Goal: Information Seeking & Learning: Learn about a topic

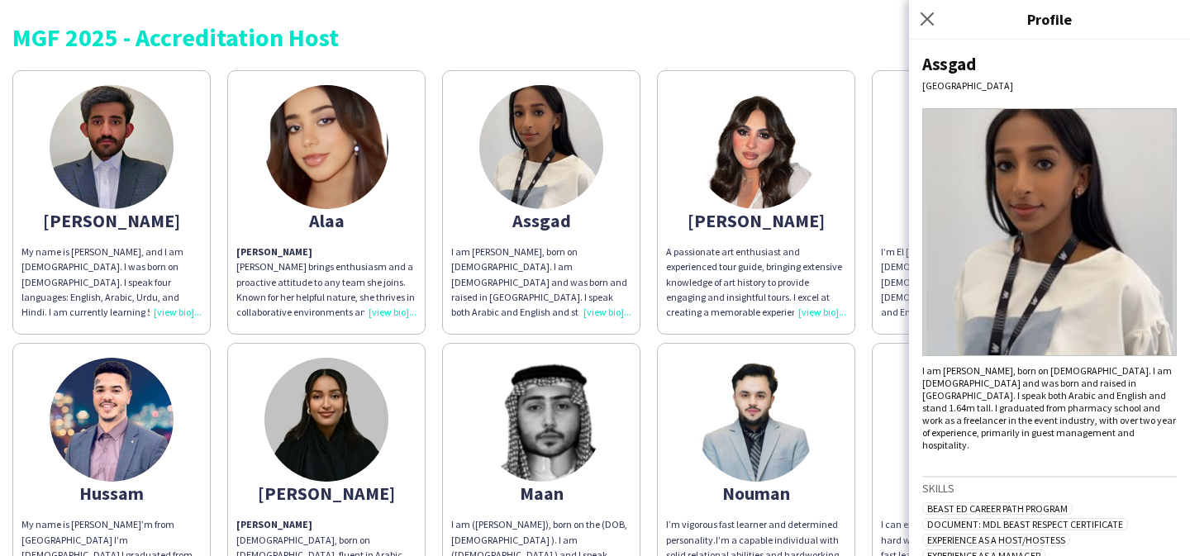
scroll to position [296, 0]
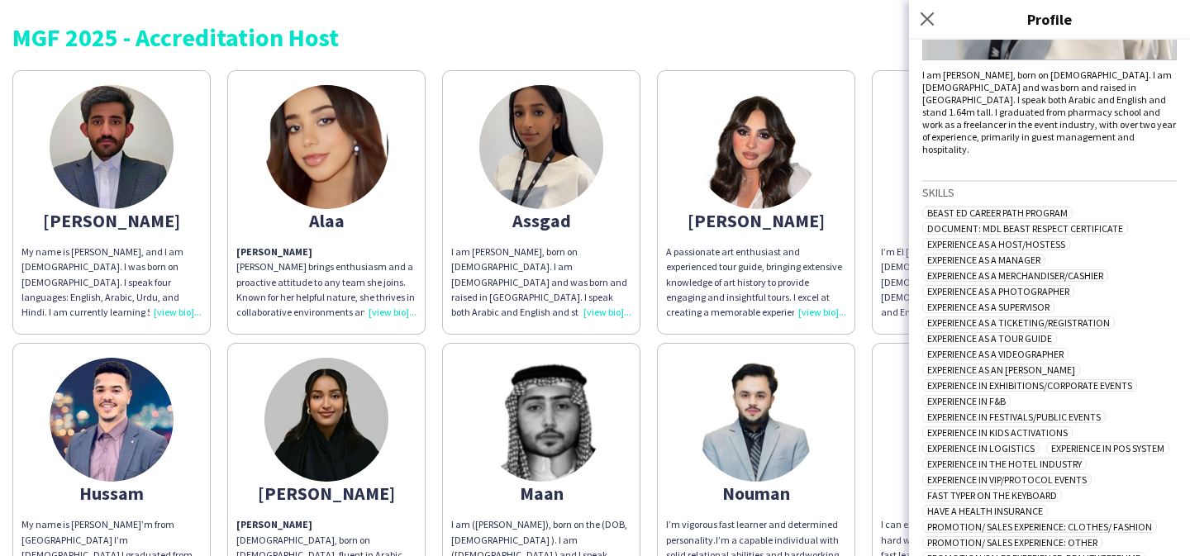
click at [567, 259] on div "I am [PERSON_NAME], born on [DEMOGRAPHIC_DATA]. I am [DEMOGRAPHIC_DATA] and was…" at bounding box center [541, 282] width 180 height 75
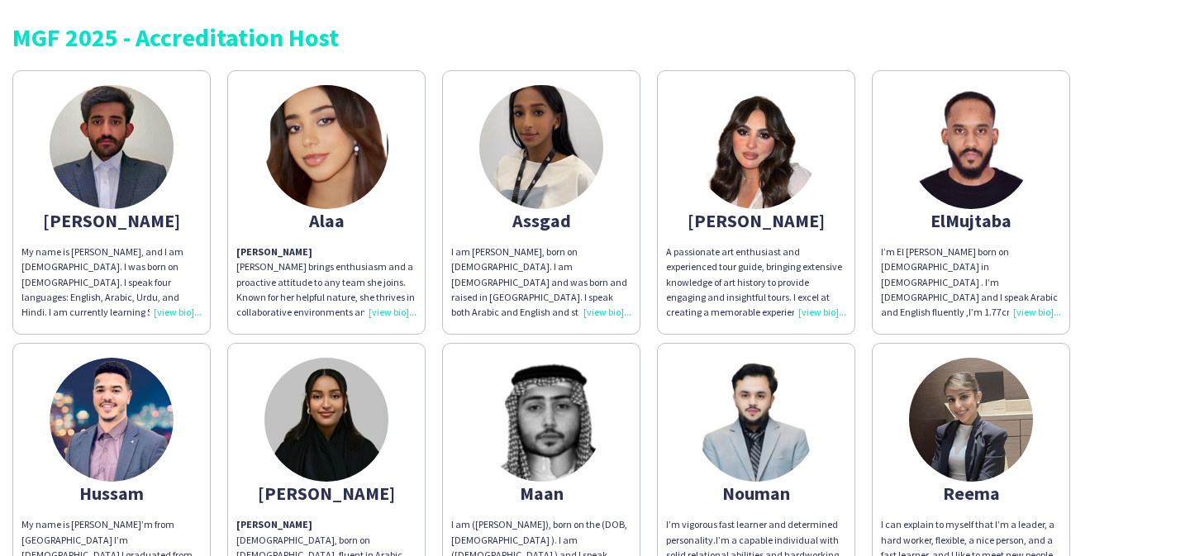
click at [567, 259] on div "I am [PERSON_NAME], born on [DEMOGRAPHIC_DATA]. I am [DEMOGRAPHIC_DATA] and was…" at bounding box center [541, 282] width 180 height 75
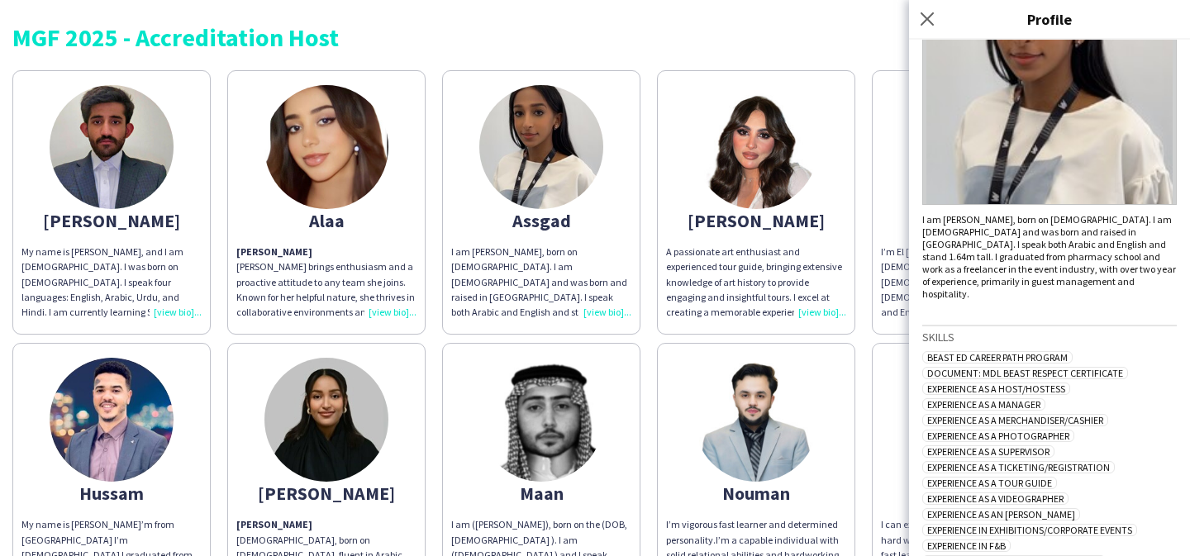
scroll to position [166, 0]
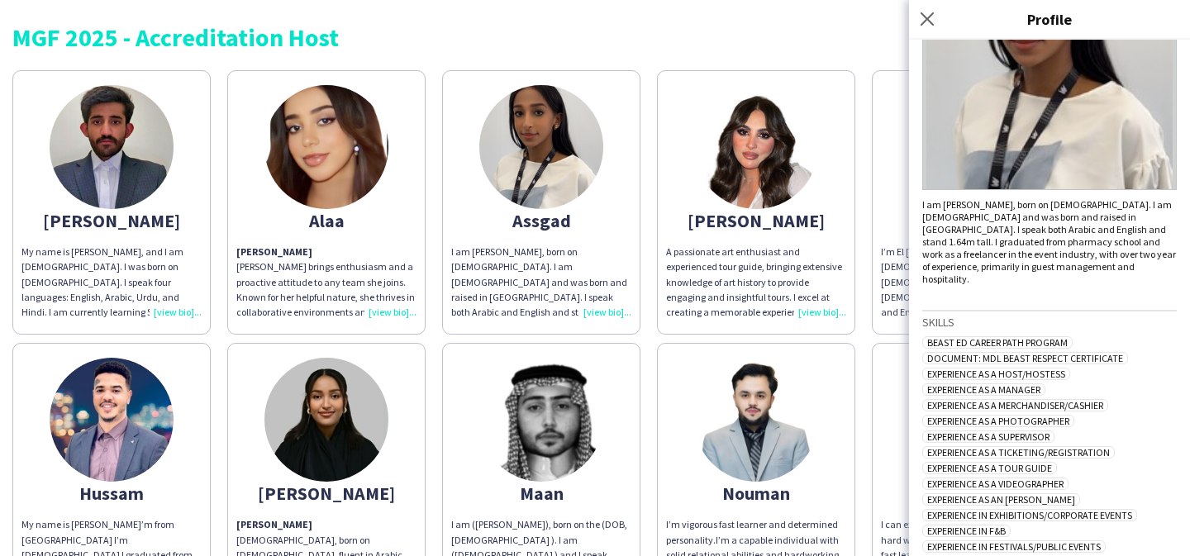
click at [1106, 484] on div "Beast ED Career Path Program Document: MDL Beast Respect Certificate Experience…" at bounding box center [1049, 540] width 254 height 408
click at [861, 328] on div "[PERSON_NAME] My name is [PERSON_NAME], and I am [DEMOGRAPHIC_DATA]. I was born…" at bounding box center [594, 471] width 1165 height 819
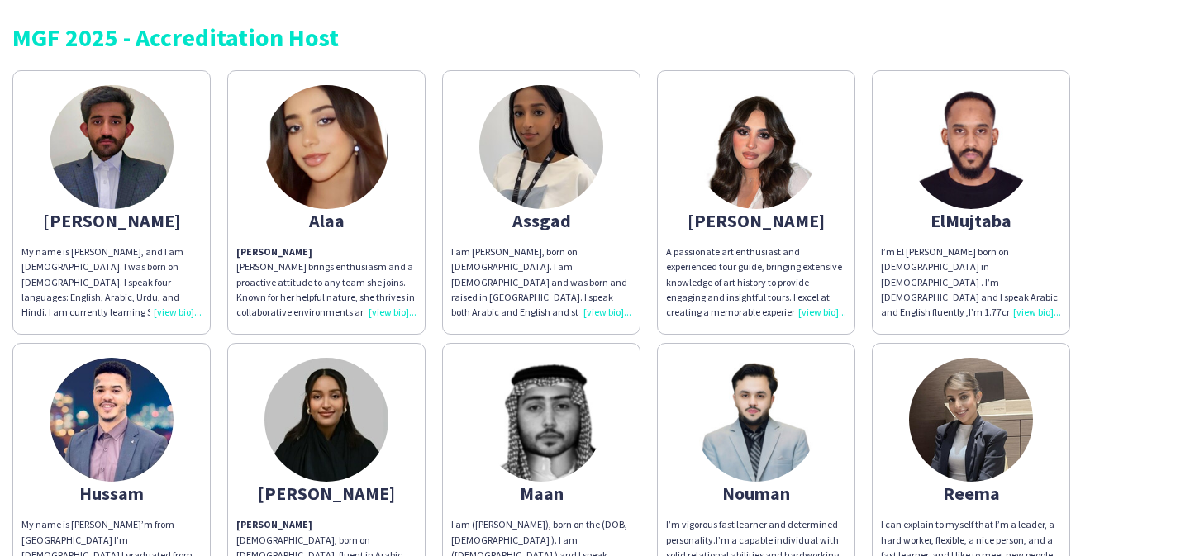
click at [175, 458] on app-share-pages-crew-card "[PERSON_NAME] My name is [PERSON_NAME]’m from [GEOGRAPHIC_DATA] I’m [DEMOGRAPHI…" at bounding box center [111, 475] width 198 height 264
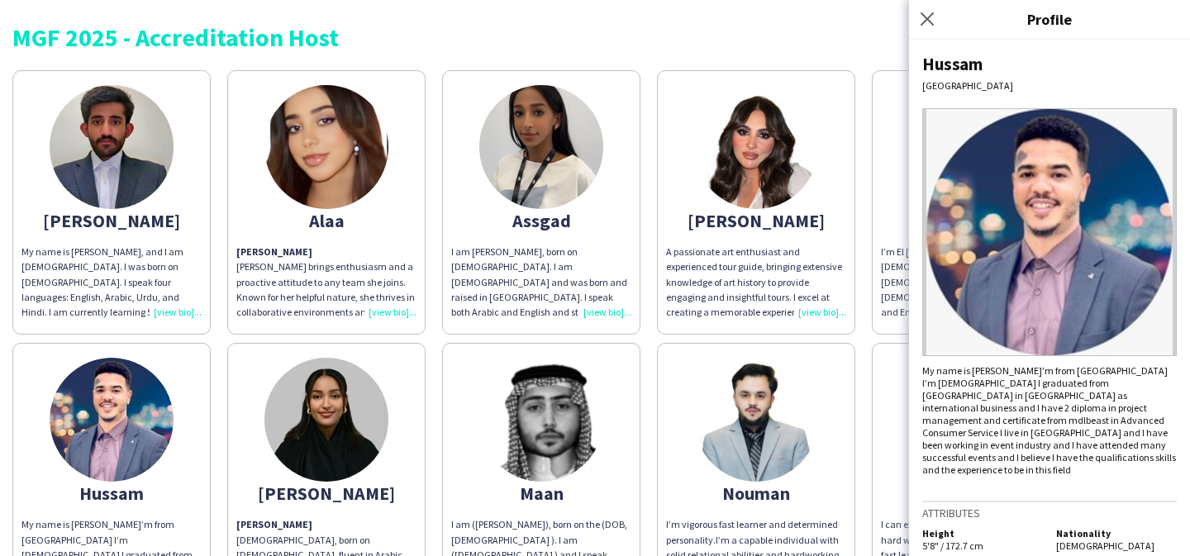
scroll to position [31, 0]
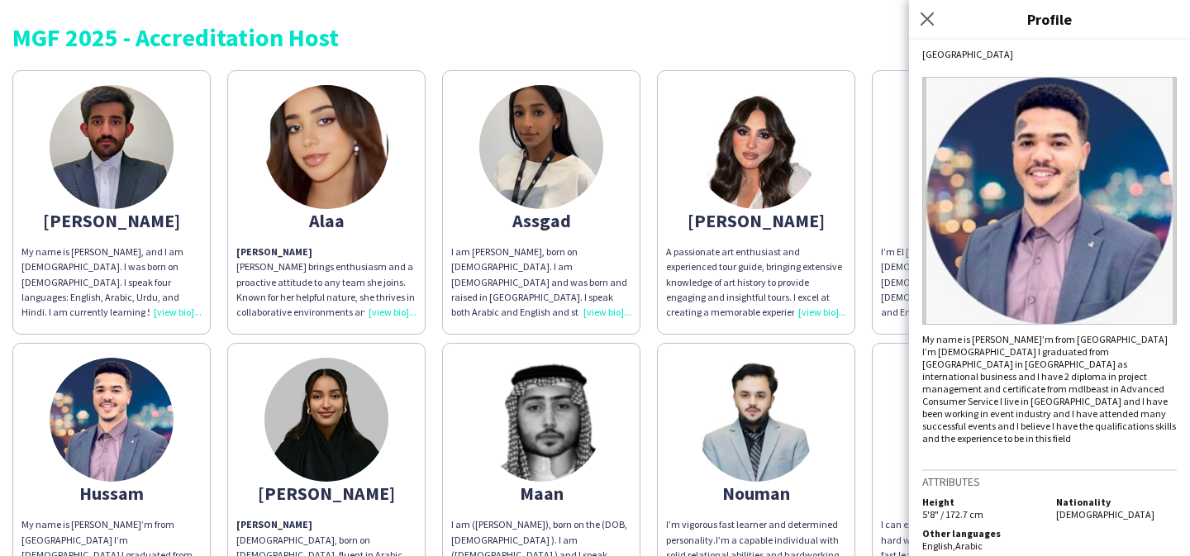
click at [329, 461] on img at bounding box center [326, 420] width 124 height 124
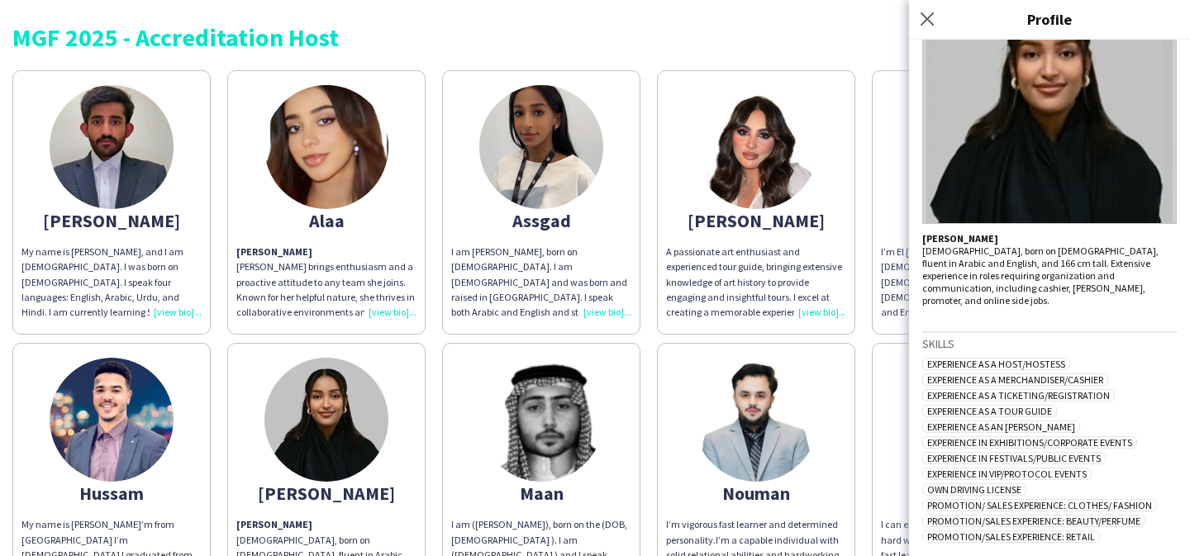
scroll to position [0, 0]
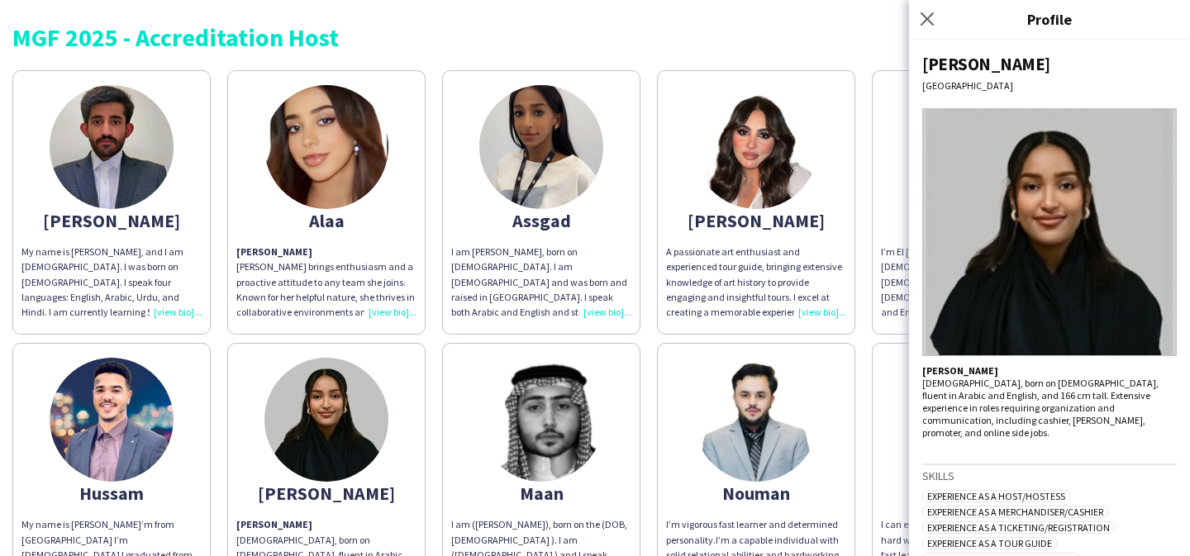
click at [620, 372] on app-share-pages-crew-card "Maan I am ([PERSON_NAME]), born on the (DOB, [DEMOGRAPHIC_DATA] ). I am ([DEMOG…" at bounding box center [541, 475] width 198 height 264
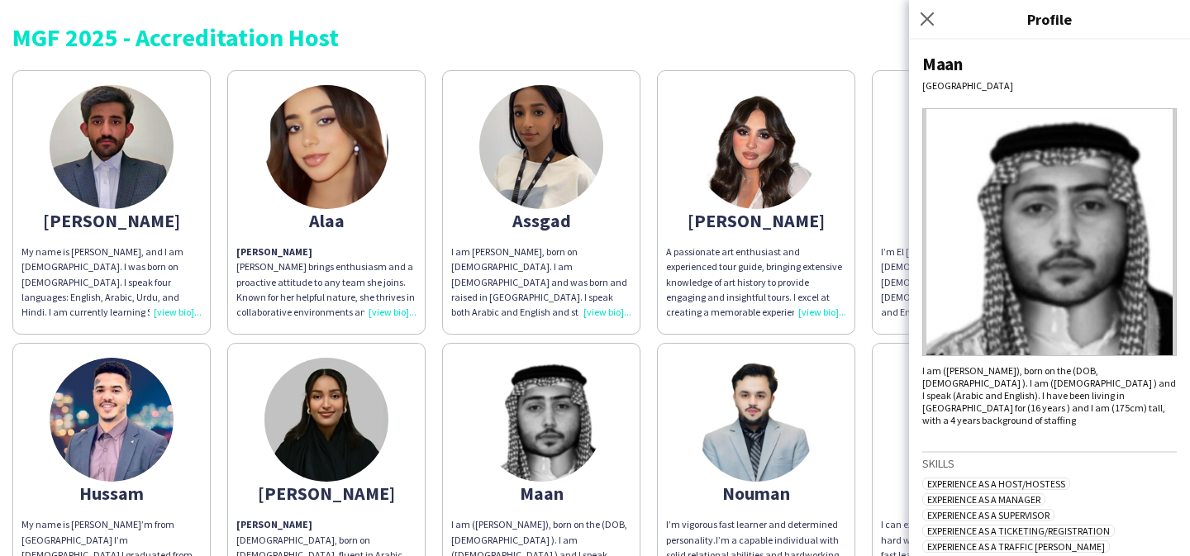
click at [739, 405] on img at bounding box center [756, 420] width 124 height 124
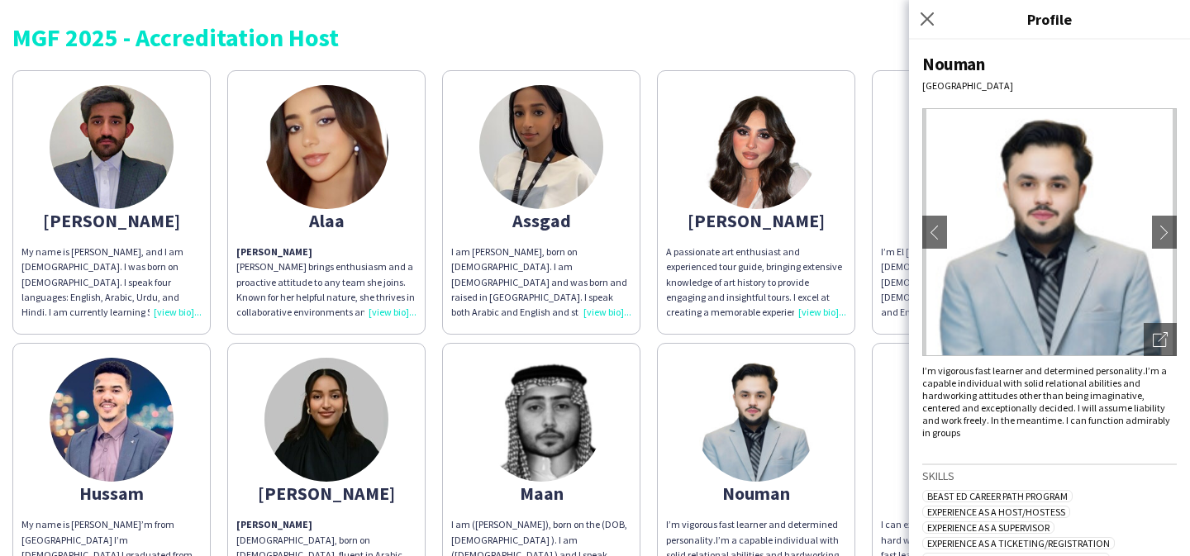
click at [894, 411] on app-share-pages-crew-card "[PERSON_NAME] I can explain to myself that I’m a leader, a hard worker, flexibl…" at bounding box center [970, 475] width 198 height 264
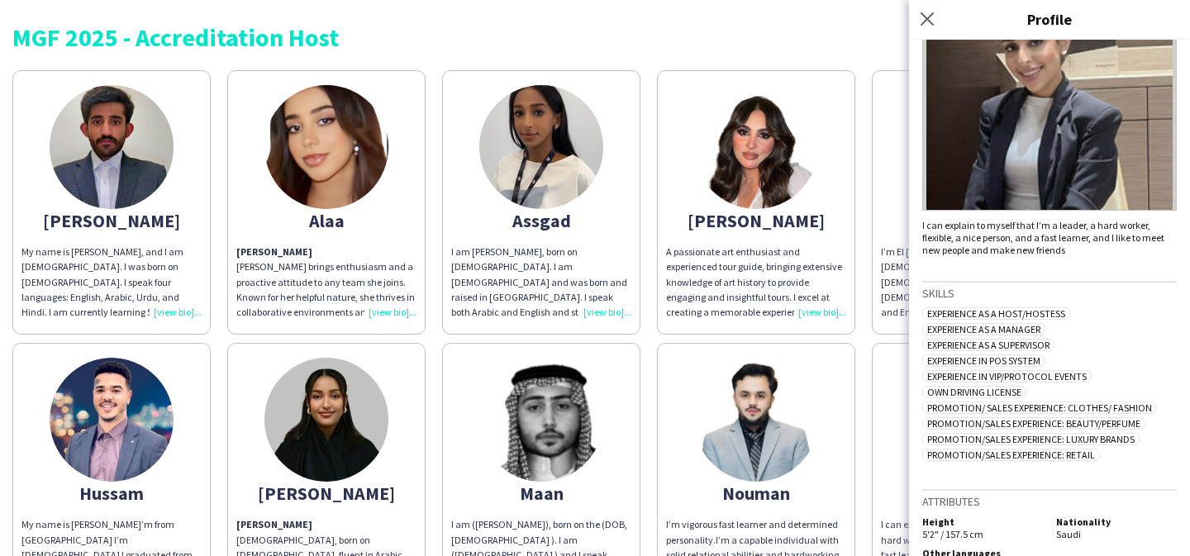
scroll to position [147, 0]
click at [875, 425] on app-share-pages-crew-card "[PERSON_NAME] I can explain to myself that I’m a leader, a hard worker, flexibl…" at bounding box center [970, 475] width 198 height 264
